Goal: Task Accomplishment & Management: Use online tool/utility

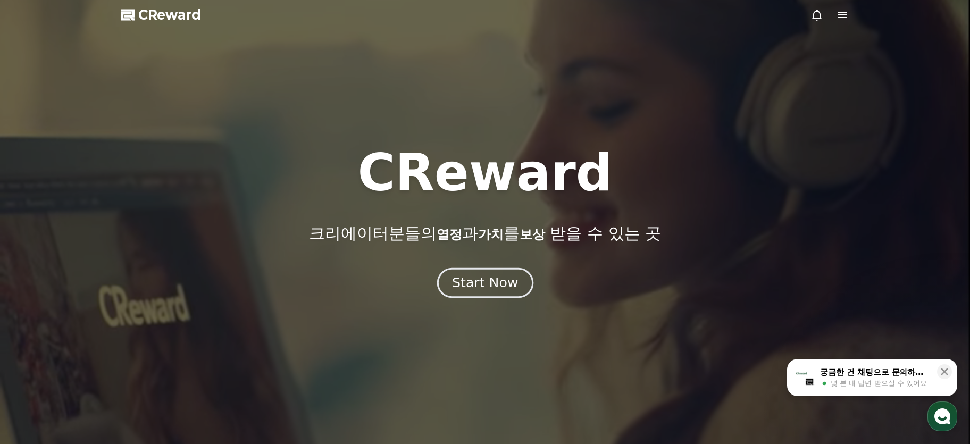
click at [510, 294] on button "Start Now" at bounding box center [485, 283] width 96 height 30
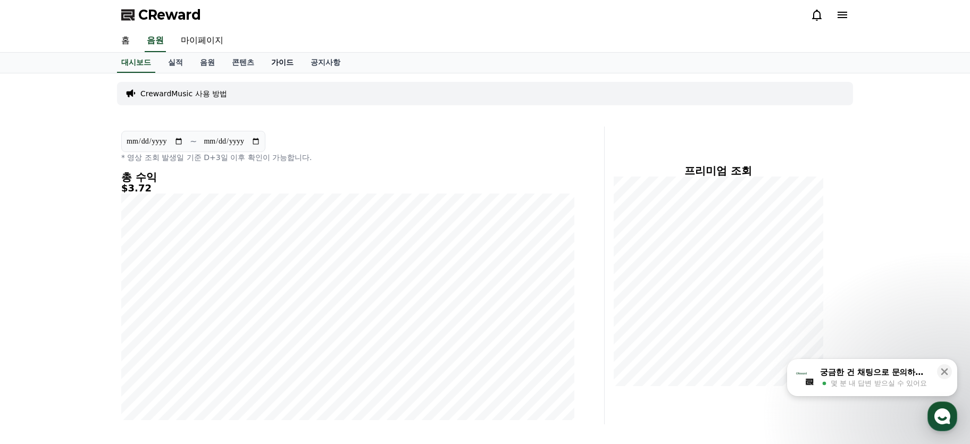
click at [280, 61] on link "가이드" at bounding box center [282, 63] width 39 height 20
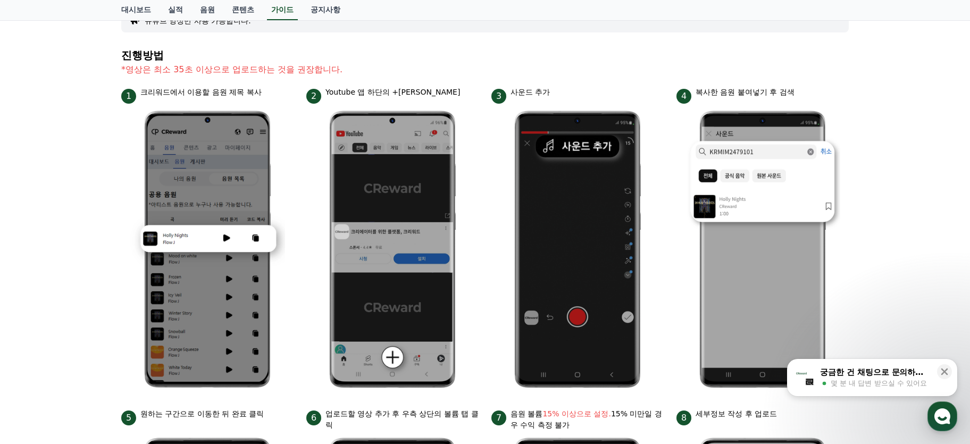
scroll to position [7, 0]
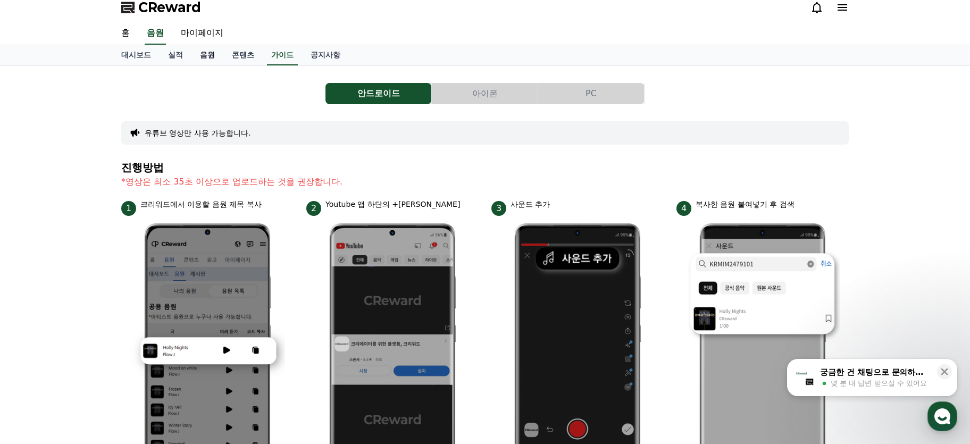
click at [203, 56] on link "음원" at bounding box center [208, 55] width 32 height 20
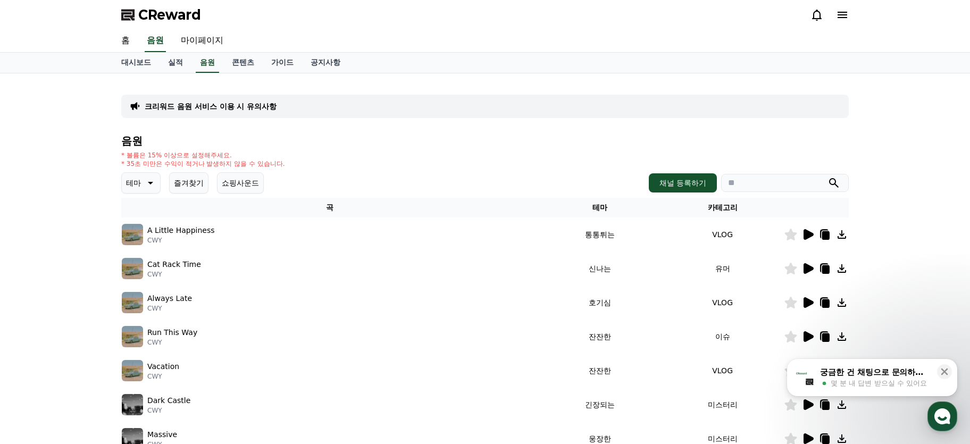
click at [339, 158] on div "* 볼륨은 15% 이상으로 설정해주세요. * 35초 미만은 수익이 적거나 발생하지 않을 수 있습니다." at bounding box center [485, 159] width 728 height 17
click at [809, 237] on icon at bounding box center [809, 234] width 10 height 11
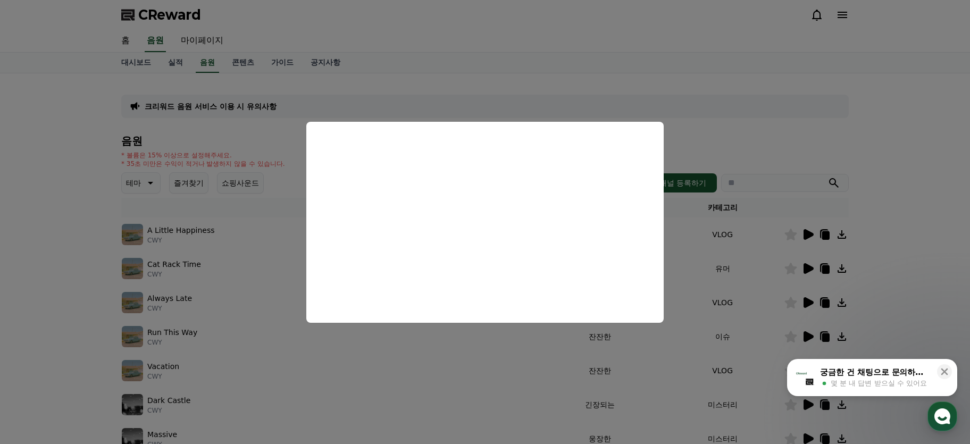
click at [782, 134] on button "close modal" at bounding box center [485, 222] width 970 height 444
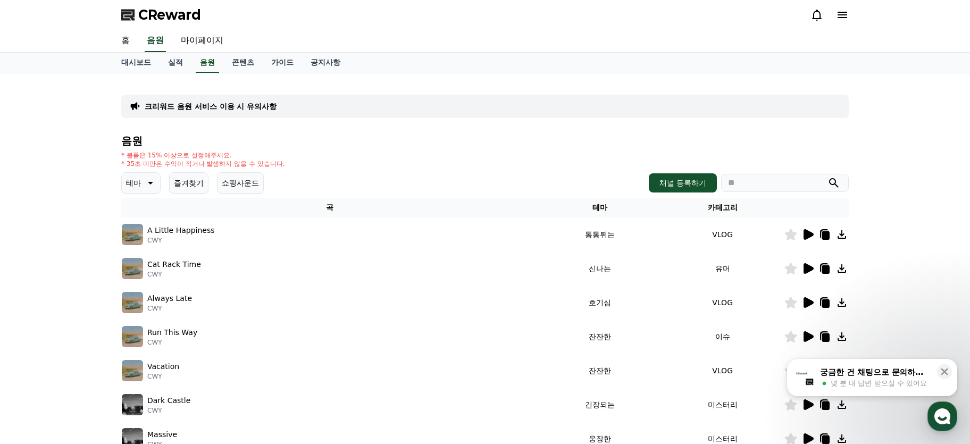
click at [790, 236] on icon at bounding box center [791, 235] width 12 height 12
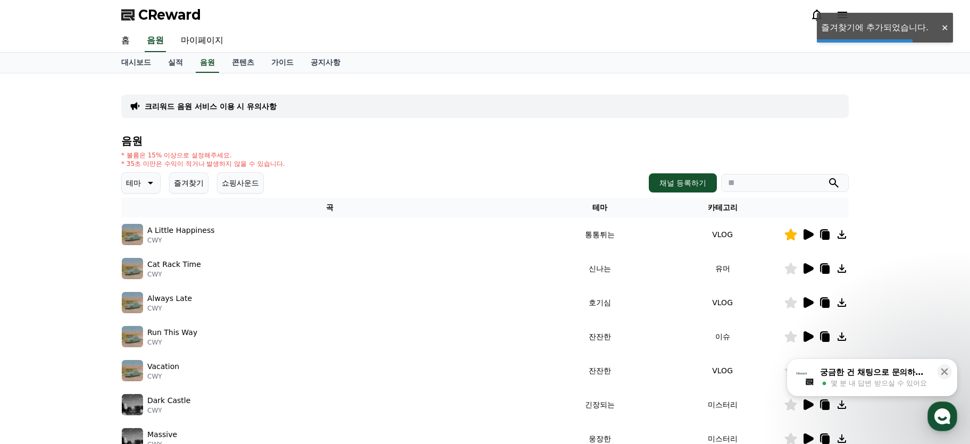
click at [804, 268] on icon at bounding box center [808, 268] width 13 height 13
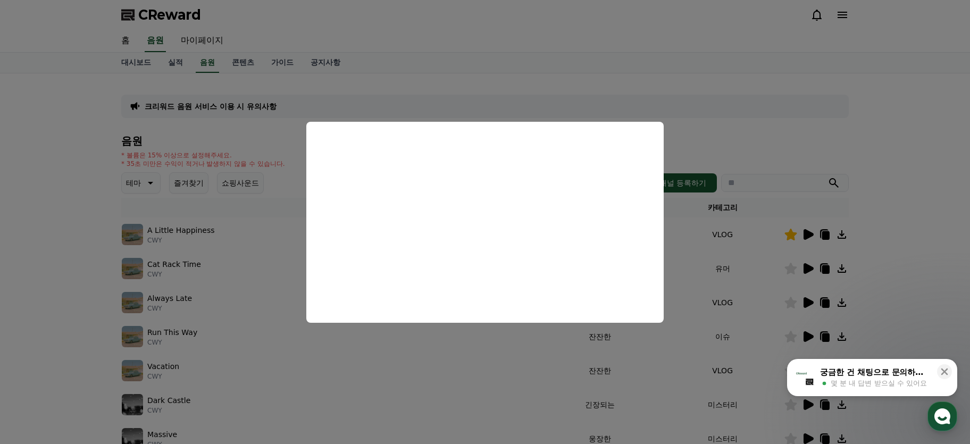
click at [845, 132] on button "close modal" at bounding box center [485, 222] width 970 height 444
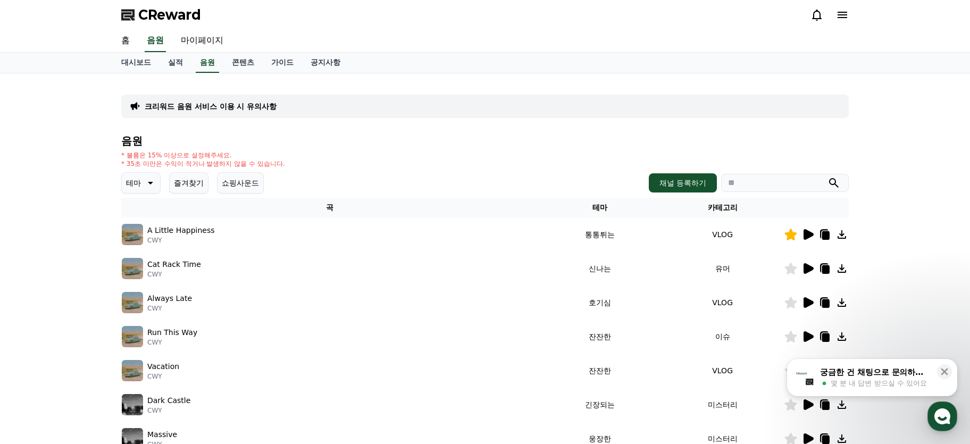
click at [812, 302] on icon at bounding box center [809, 302] width 10 height 11
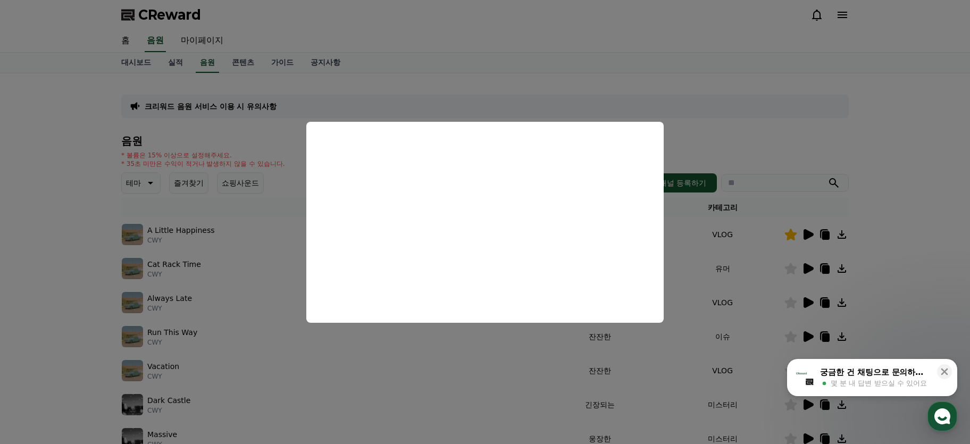
click at [954, 317] on button "close modal" at bounding box center [485, 222] width 970 height 444
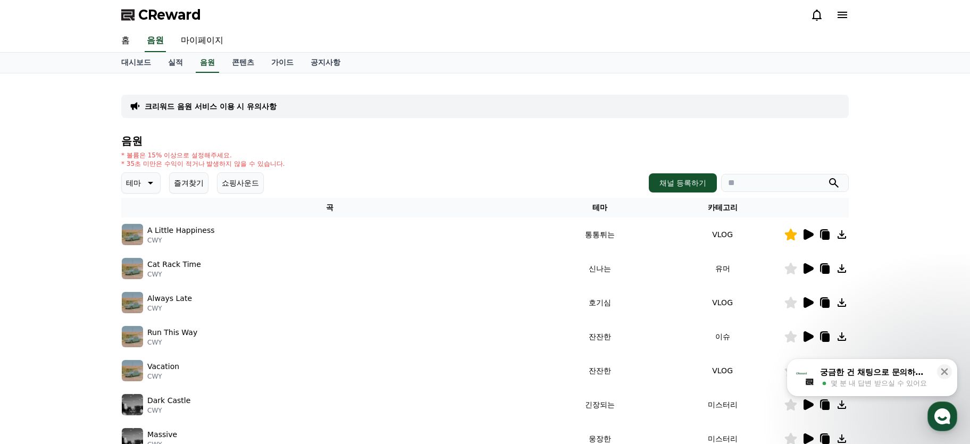
scroll to position [200, 0]
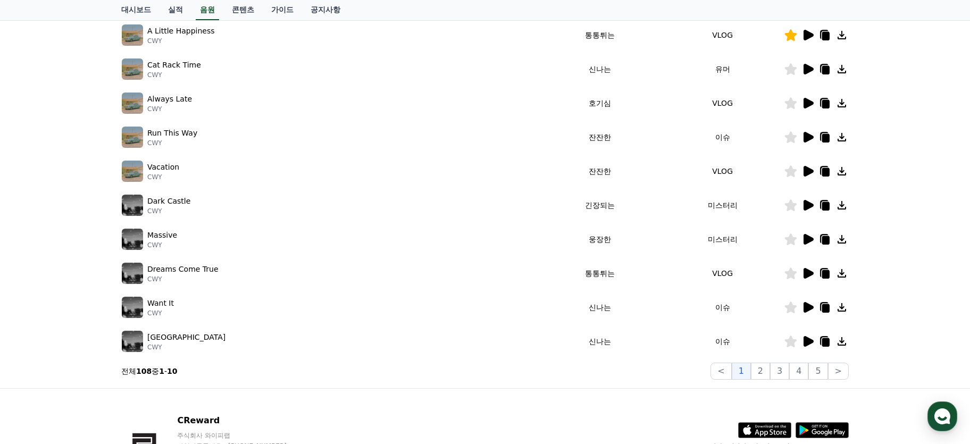
click at [811, 202] on icon at bounding box center [808, 205] width 13 height 13
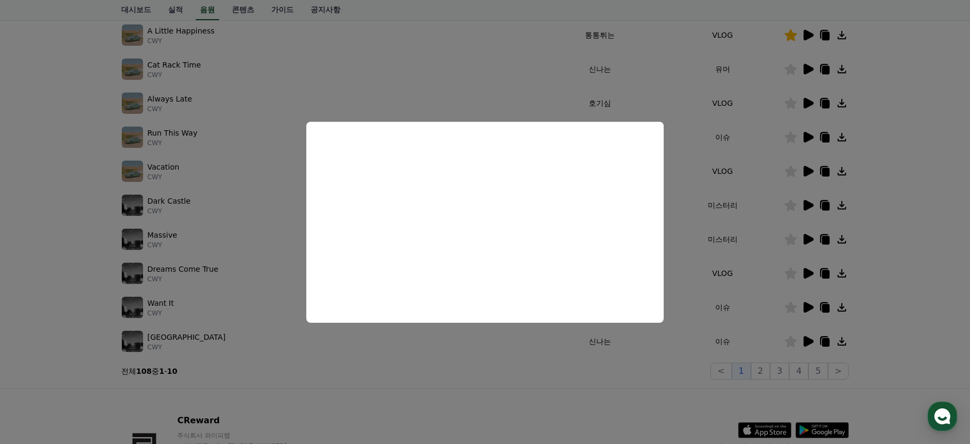
click at [928, 230] on button "close modal" at bounding box center [485, 222] width 970 height 444
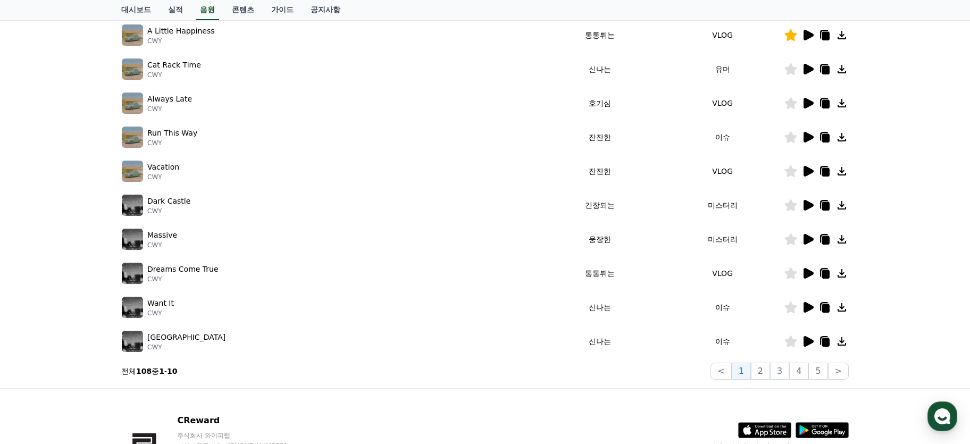
click at [807, 302] on icon at bounding box center [808, 307] width 13 height 13
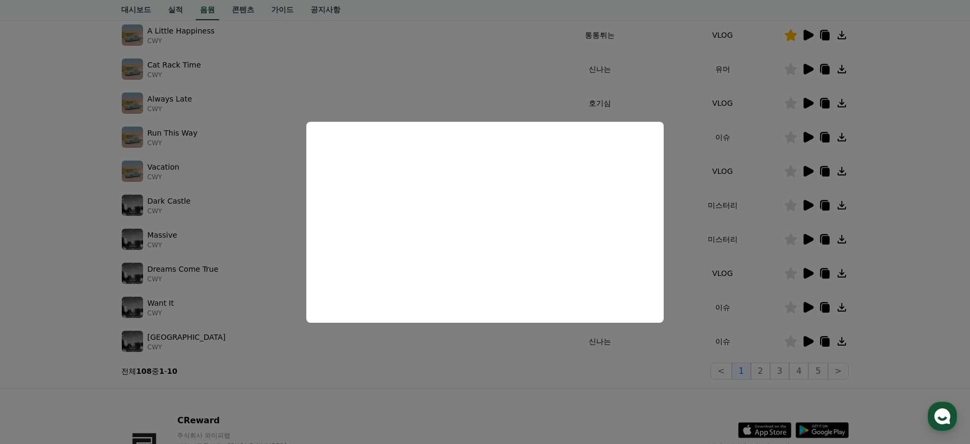
click at [920, 266] on button "close modal" at bounding box center [485, 222] width 970 height 444
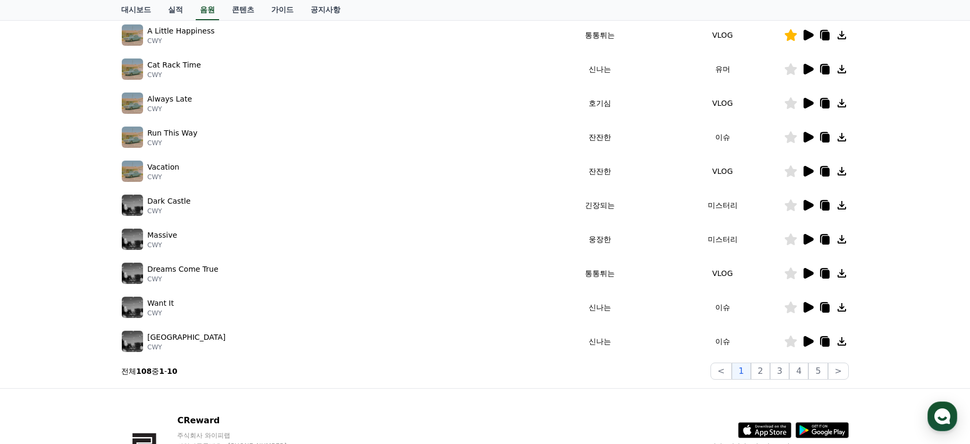
click at [810, 338] on icon at bounding box center [809, 341] width 10 height 11
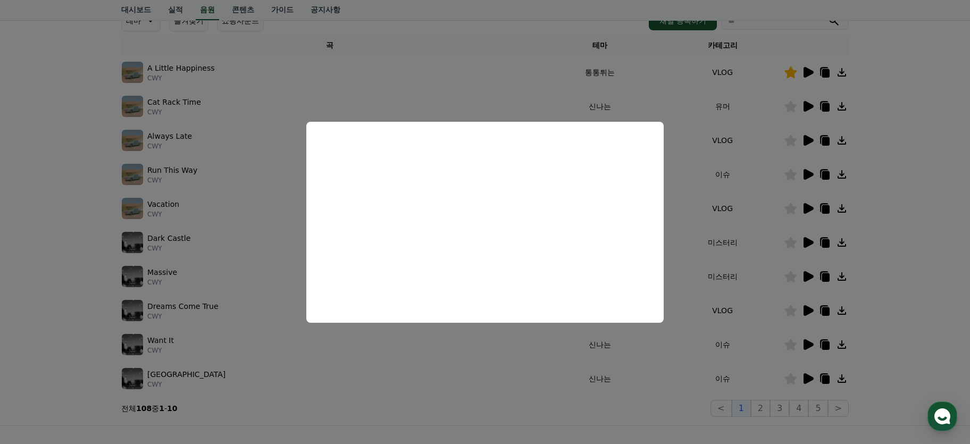
scroll to position [133, 0]
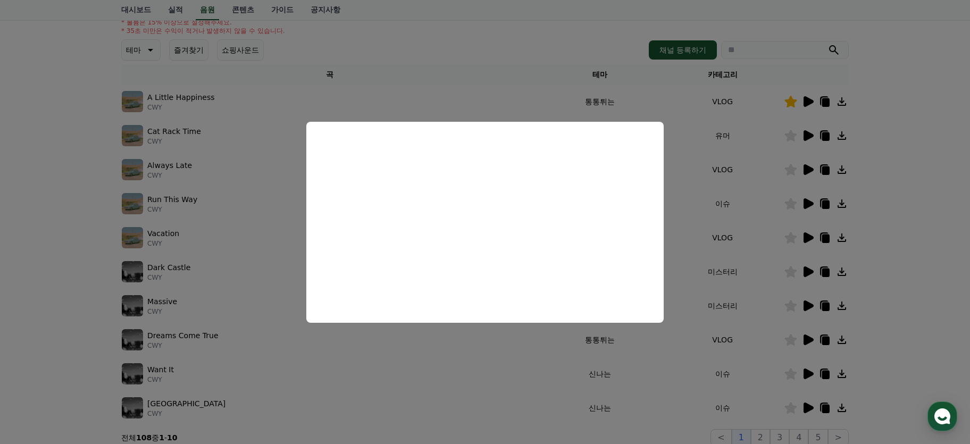
click at [631, 56] on button "close modal" at bounding box center [485, 222] width 970 height 444
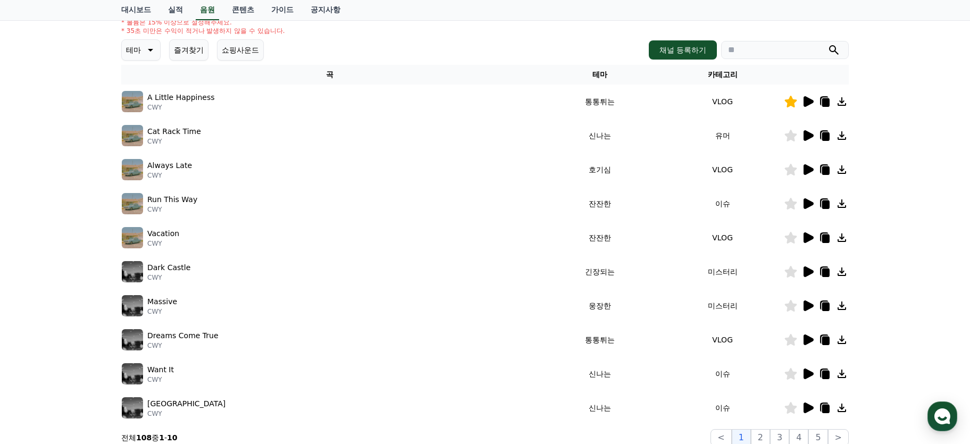
click at [811, 203] on icon at bounding box center [809, 203] width 10 height 11
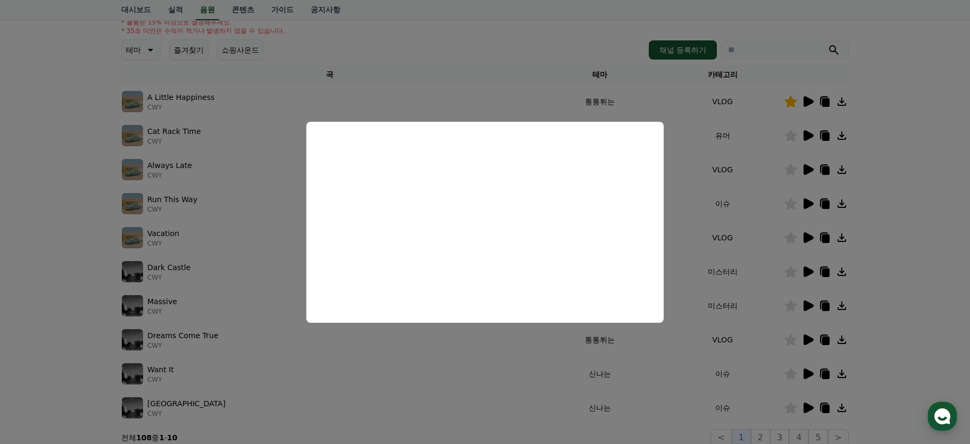
click at [764, 235] on button "close modal" at bounding box center [485, 222] width 970 height 444
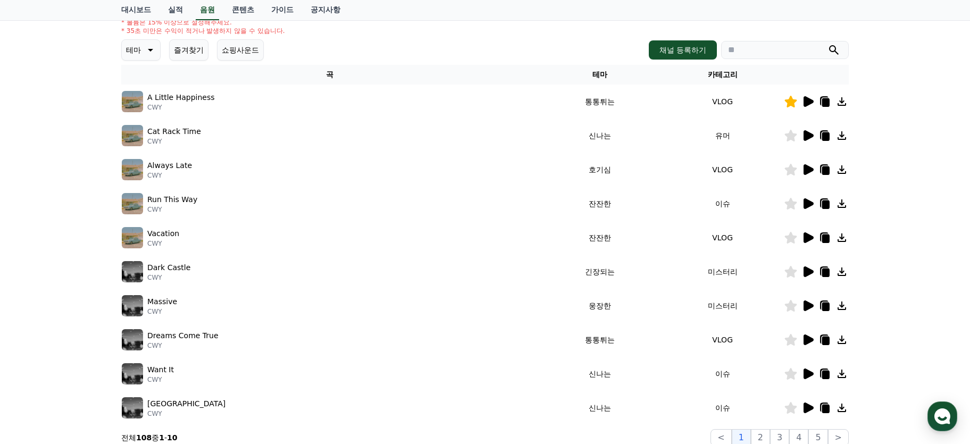
click at [803, 239] on icon at bounding box center [808, 237] width 13 height 13
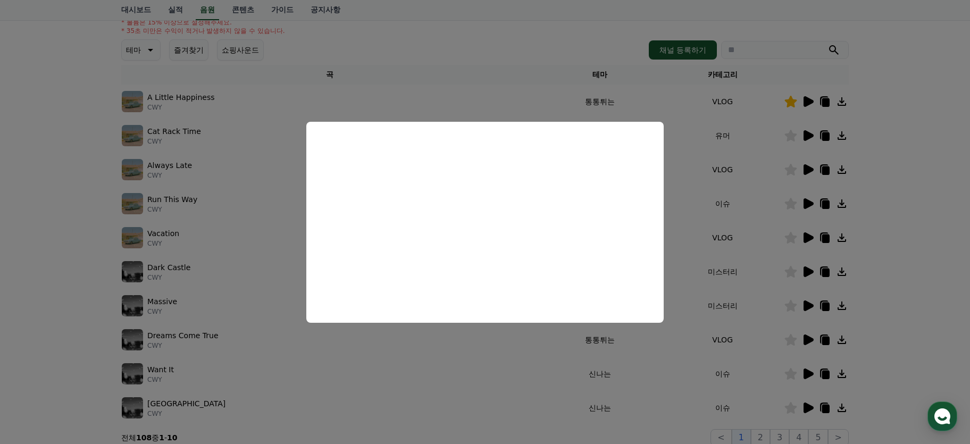
click at [946, 254] on button "close modal" at bounding box center [485, 222] width 970 height 444
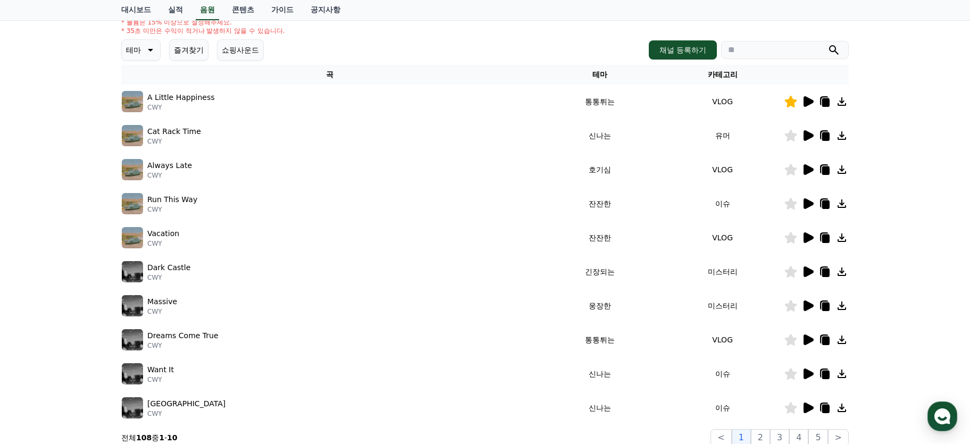
click at [806, 343] on icon at bounding box center [809, 340] width 10 height 11
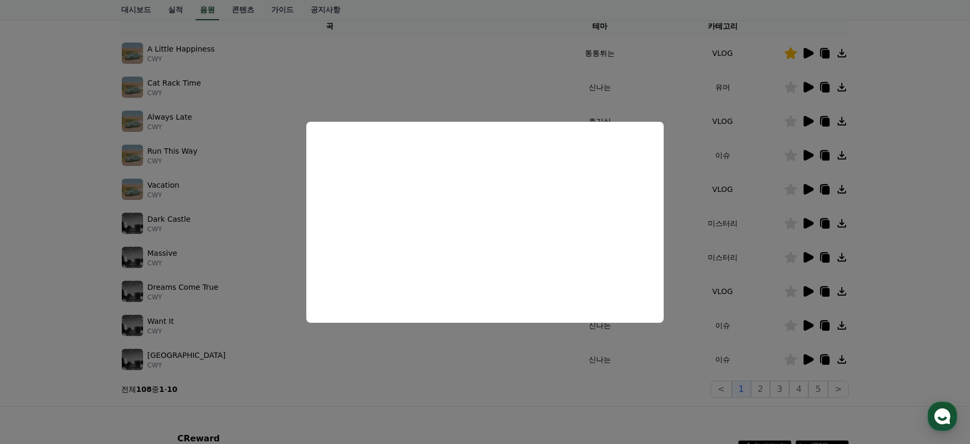
scroll to position [276, 0]
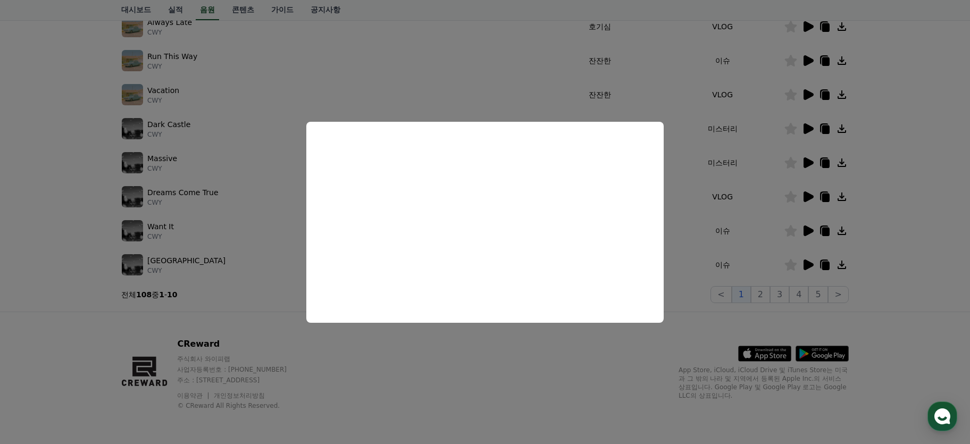
click at [819, 284] on button "close modal" at bounding box center [485, 222] width 970 height 444
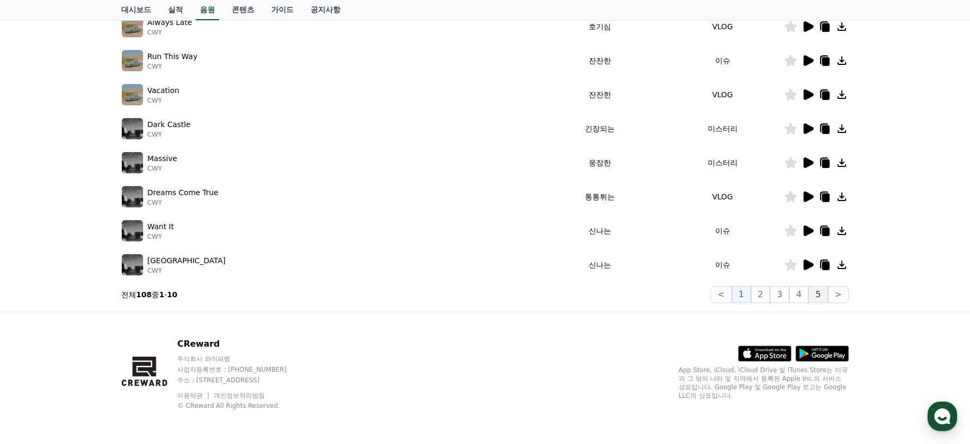
click at [825, 293] on button "5" at bounding box center [818, 294] width 19 height 17
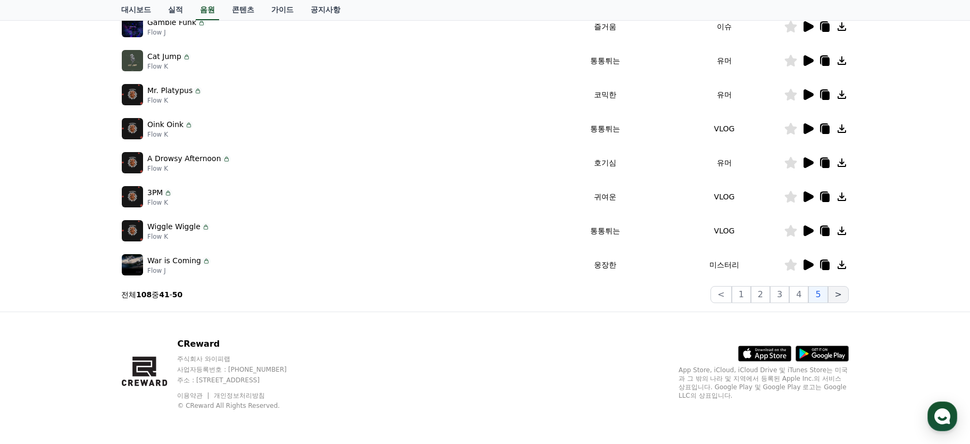
click at [836, 293] on button ">" at bounding box center [838, 294] width 21 height 17
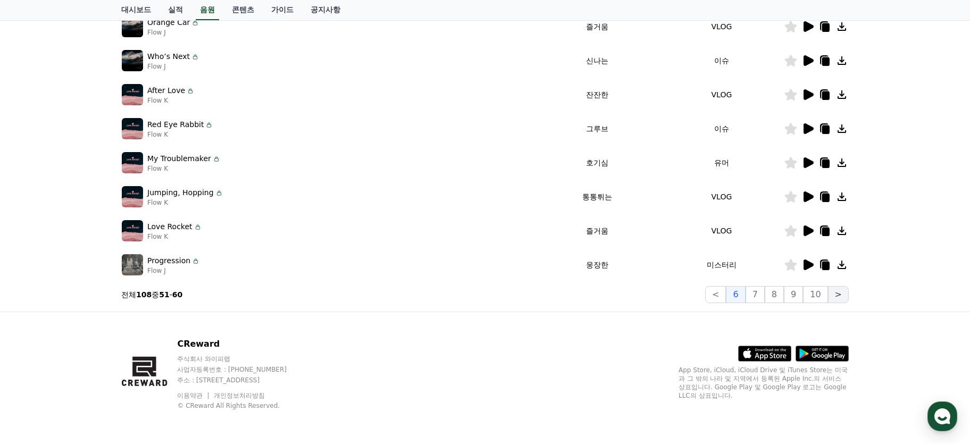
click at [836, 293] on button ">" at bounding box center [838, 294] width 21 height 17
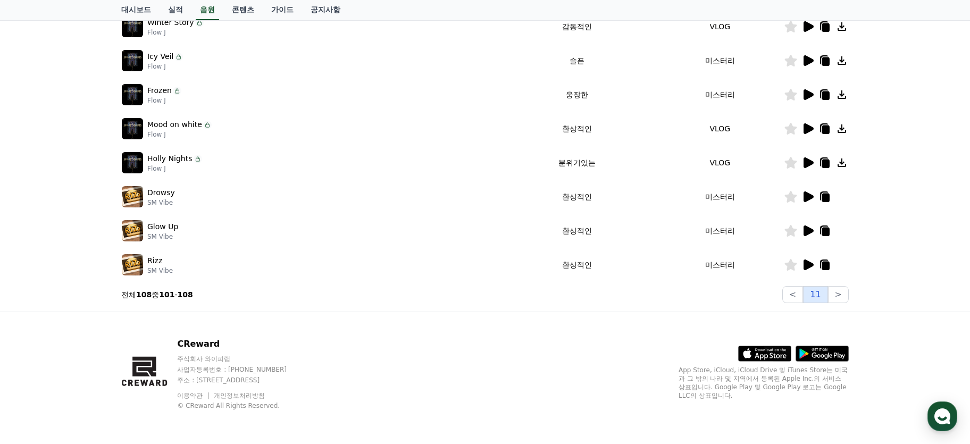
scroll to position [208, 0]
click at [828, 293] on button "11" at bounding box center [815, 294] width 24 height 17
click at [805, 267] on icon at bounding box center [809, 265] width 10 height 11
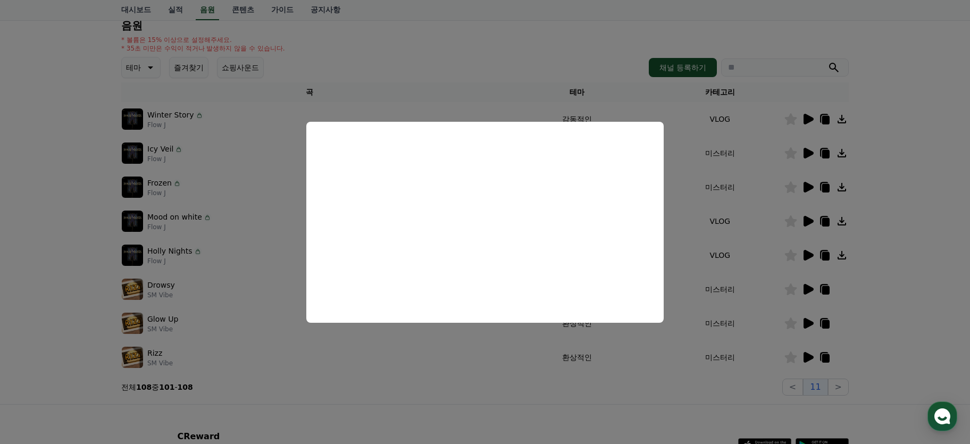
scroll to position [67, 0]
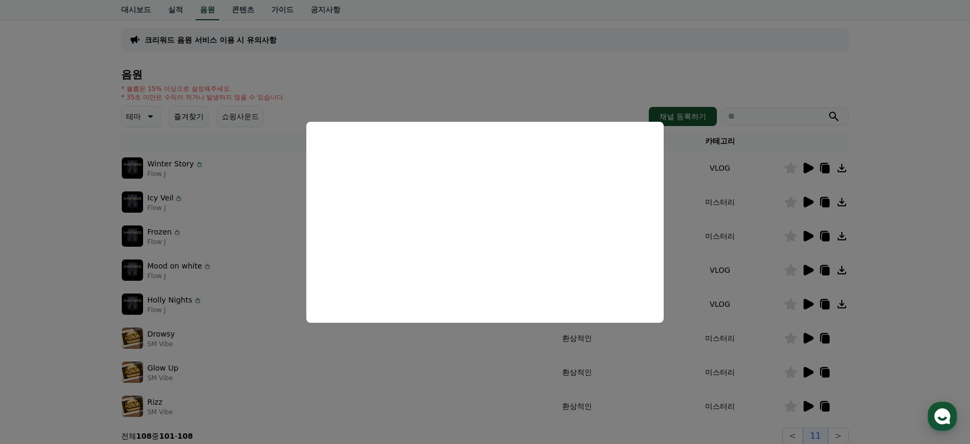
click at [824, 151] on button "close modal" at bounding box center [485, 222] width 970 height 444
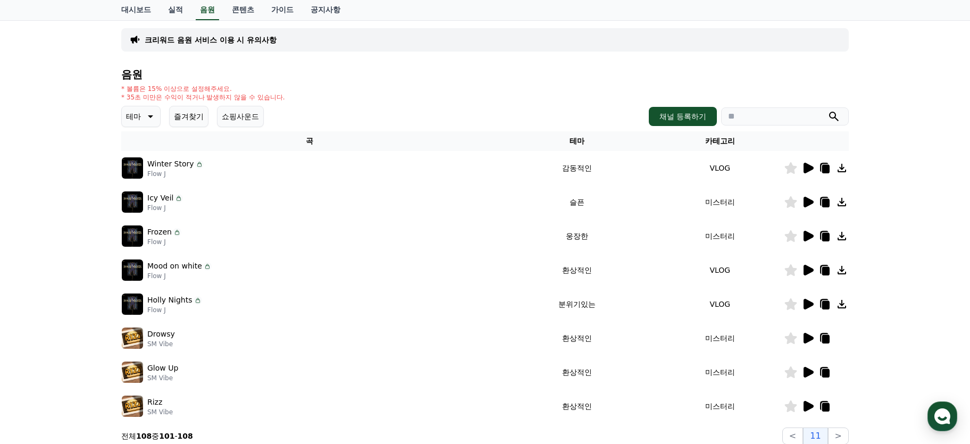
click at [804, 168] on icon at bounding box center [809, 168] width 10 height 11
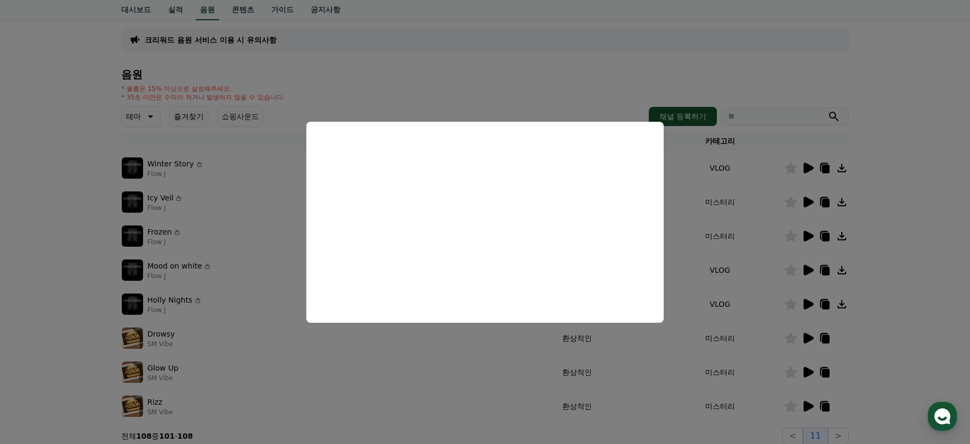
click at [810, 197] on button "close modal" at bounding box center [485, 222] width 970 height 444
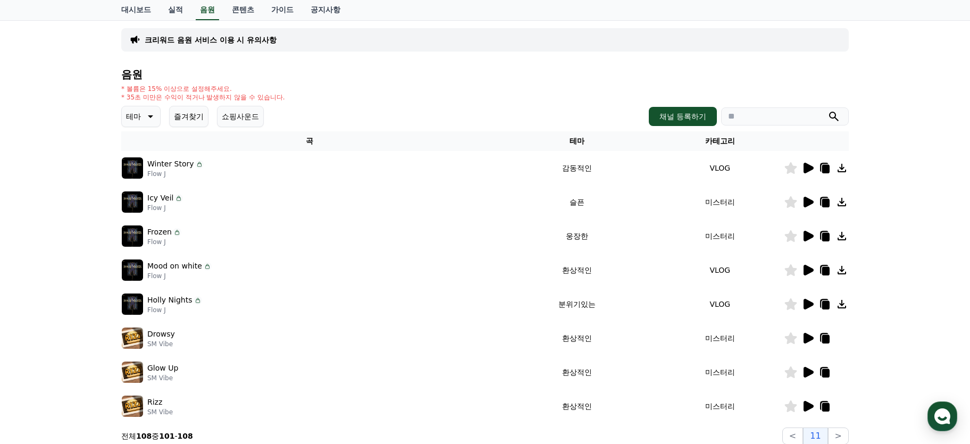
click at [808, 199] on icon at bounding box center [809, 202] width 10 height 11
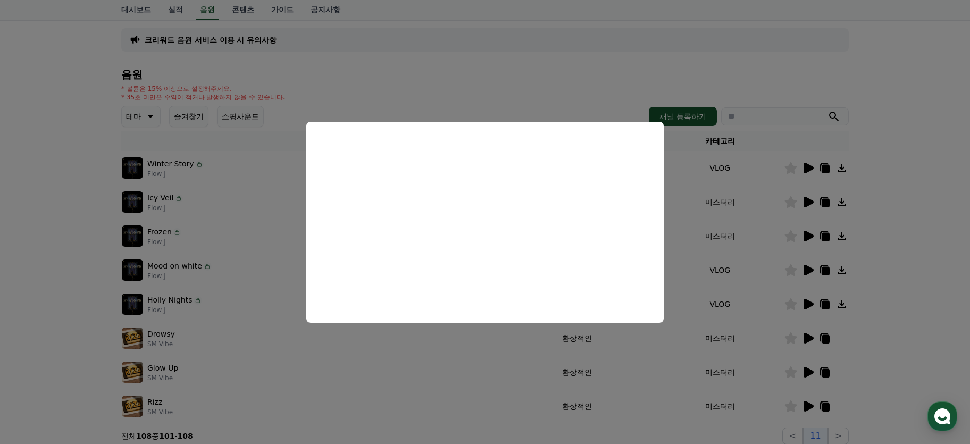
click at [907, 159] on button "close modal" at bounding box center [485, 222] width 970 height 444
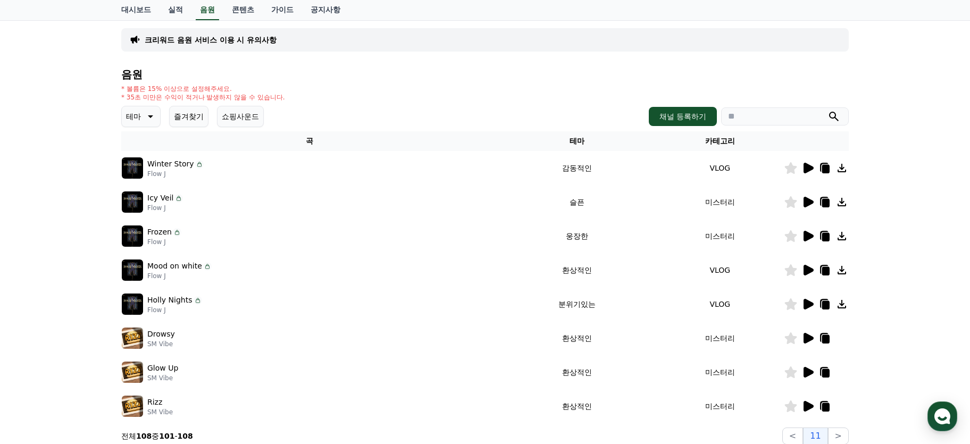
click at [803, 233] on icon at bounding box center [808, 236] width 13 height 13
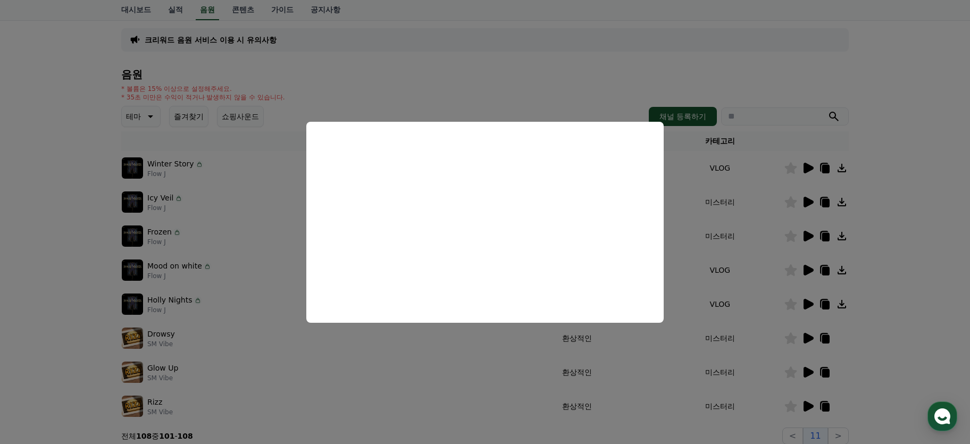
click at [807, 268] on button "close modal" at bounding box center [485, 222] width 970 height 444
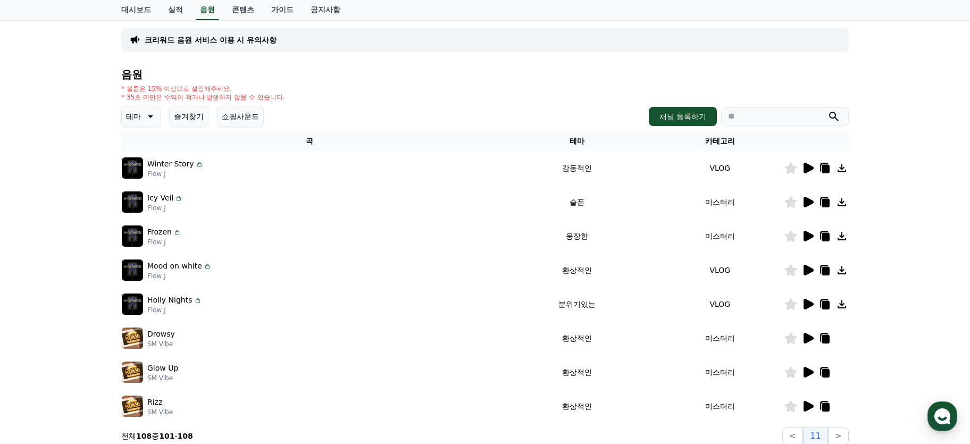
click at [807, 268] on icon at bounding box center [809, 270] width 10 height 11
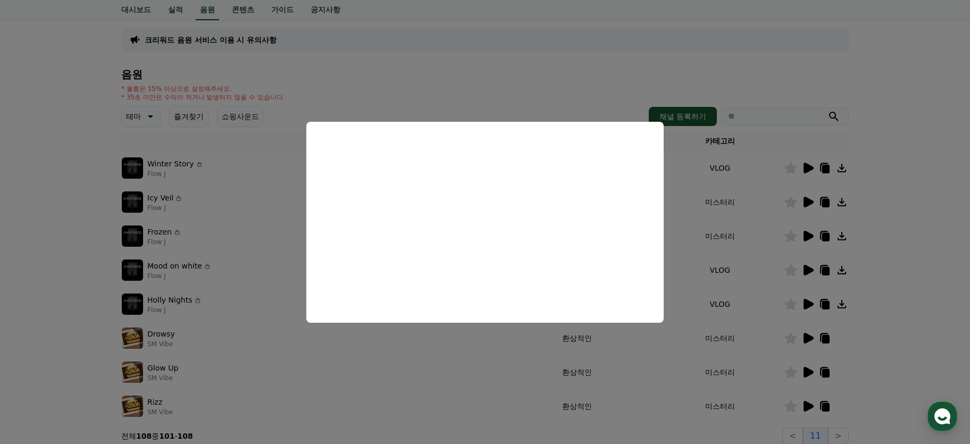
click at [286, 204] on button "close modal" at bounding box center [485, 222] width 970 height 444
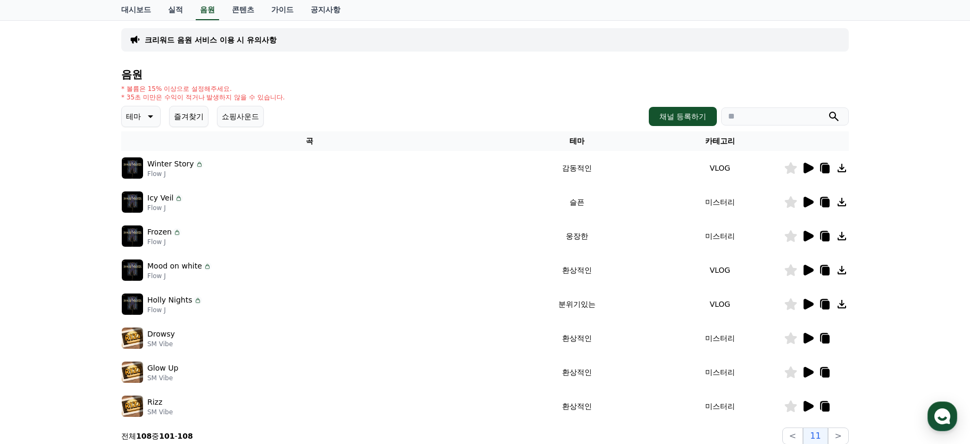
click at [792, 270] on icon at bounding box center [791, 270] width 12 height 12
click at [795, 169] on icon at bounding box center [791, 168] width 13 height 12
